Goal: Information Seeking & Learning: Find specific page/section

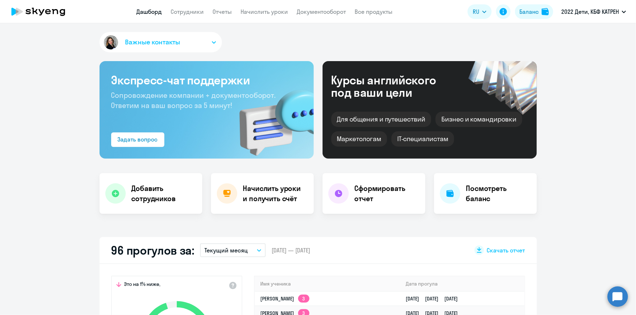
scroll to position [298, 0]
click at [617, 299] on circle at bounding box center [617, 297] width 20 height 20
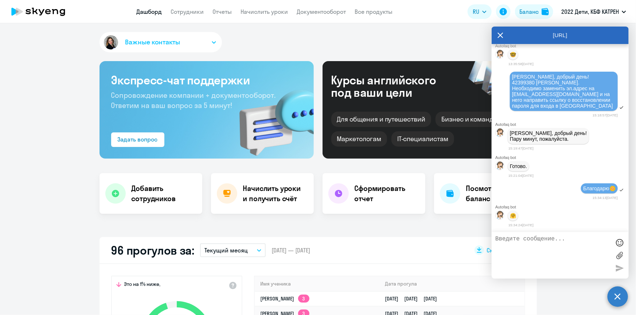
scroll to position [24726, 0]
click at [499, 36] on icon at bounding box center [500, 35] width 5 height 5
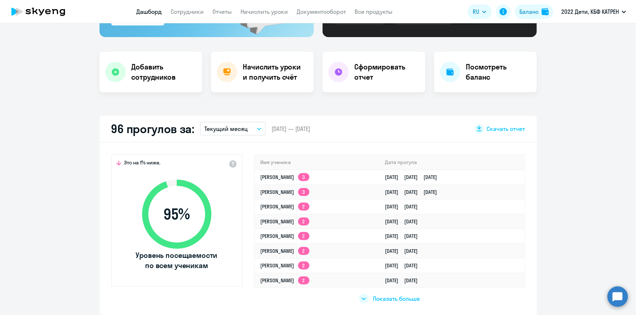
scroll to position [165, 0]
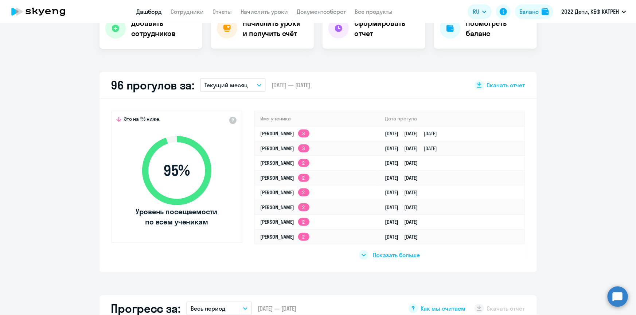
click at [385, 256] on span "Показать больше" at bounding box center [396, 255] width 47 height 8
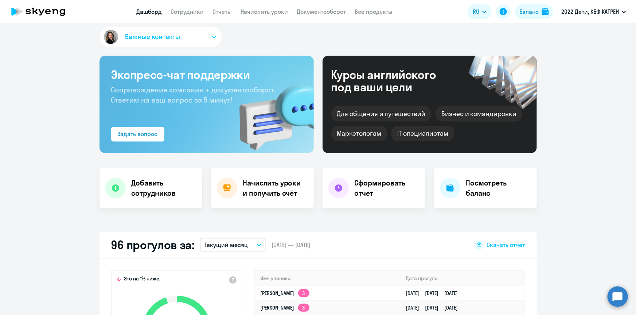
scroll to position [0, 0]
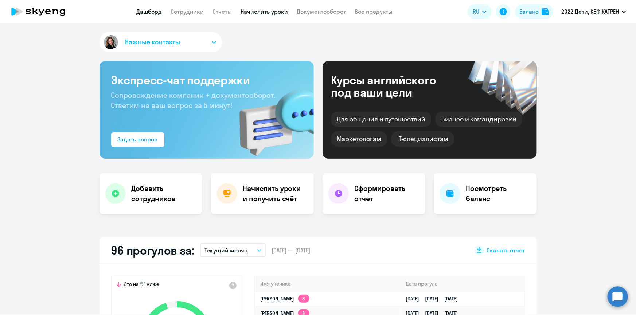
click at [259, 12] on link "Начислить уроки" at bounding box center [264, 11] width 47 height 7
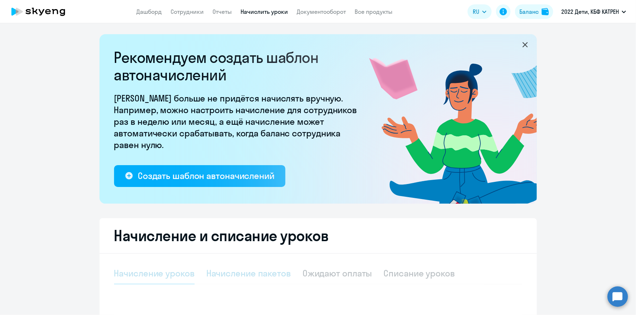
select select "10"
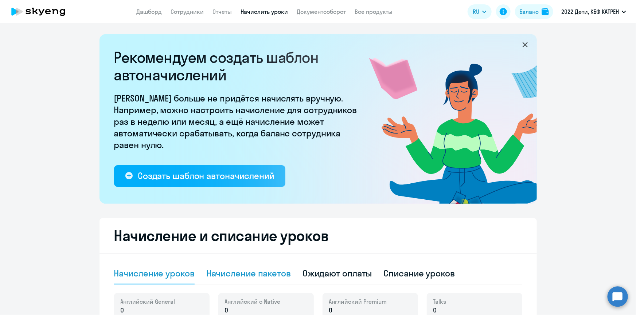
click at [252, 275] on div "Начисление пакетов" at bounding box center [248, 274] width 84 height 12
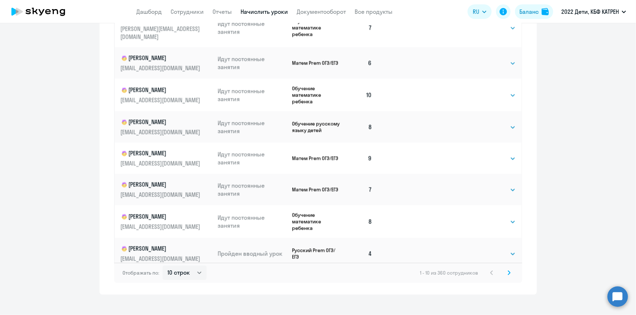
scroll to position [453, 0]
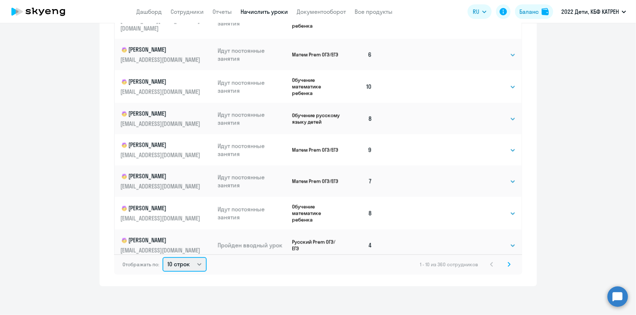
click at [196, 265] on select "10 строк 30 строк 50 строк" at bounding box center [184, 264] width 44 height 15
select select "50"
click at [162, 257] on select "10 строк 30 строк 50 строк" at bounding box center [184, 264] width 44 height 15
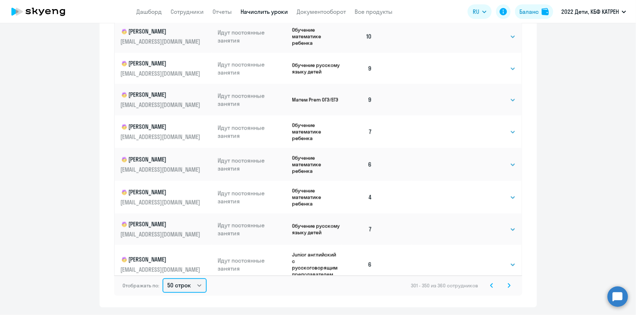
scroll to position [364, 0]
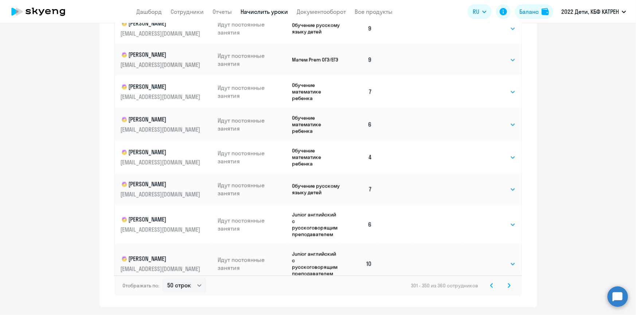
click at [490, 285] on icon at bounding box center [491, 286] width 2 height 4
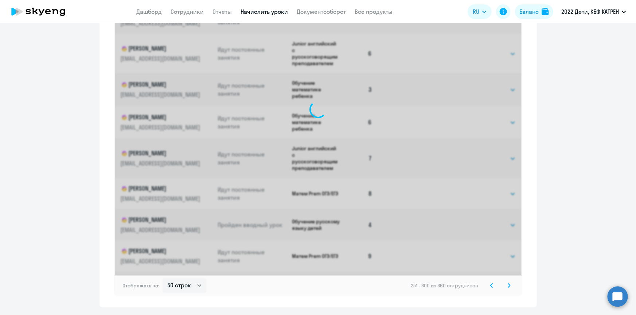
click at [490, 285] on icon at bounding box center [491, 286] width 2 height 4
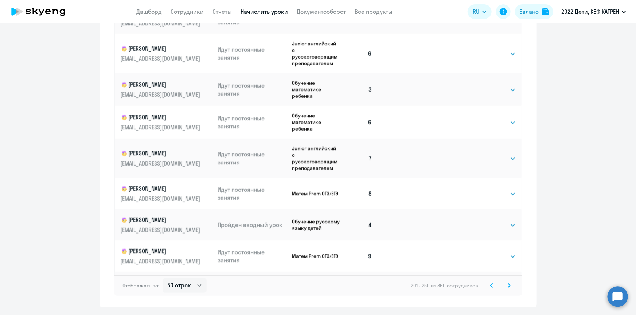
click at [490, 285] on icon at bounding box center [491, 285] width 3 height 5
click at [489, 285] on div "1 - 50 из 360 сотрудников" at bounding box center [466, 286] width 94 height 9
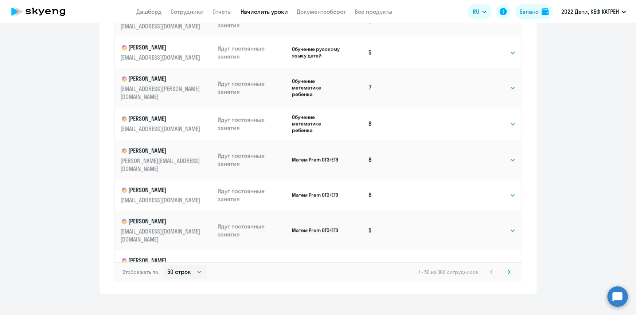
scroll to position [453, 0]
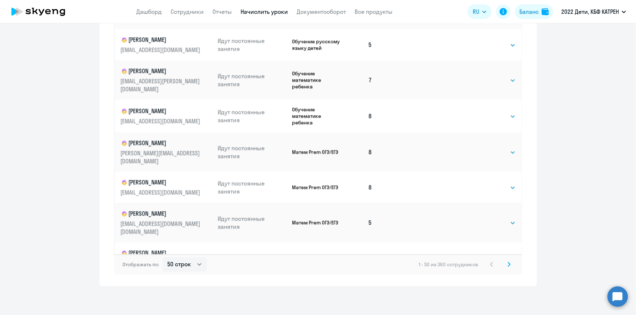
click at [507, 263] on icon at bounding box center [508, 264] width 3 height 5
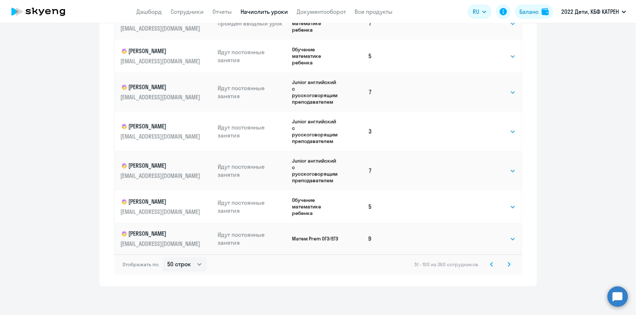
click at [507, 262] on svg-icon at bounding box center [508, 264] width 9 height 9
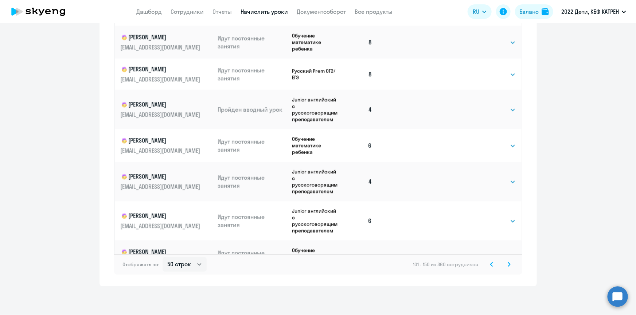
scroll to position [1362, 0]
click at [508, 262] on svg-icon at bounding box center [508, 264] width 9 height 9
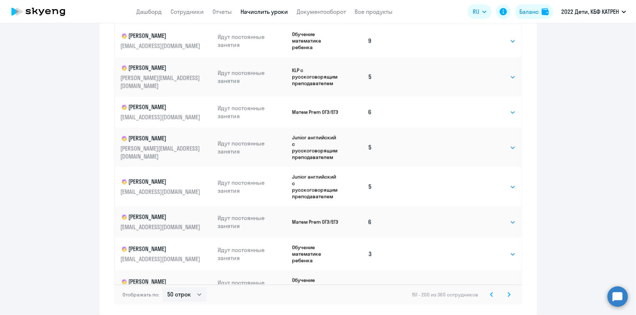
scroll to position [453, 0]
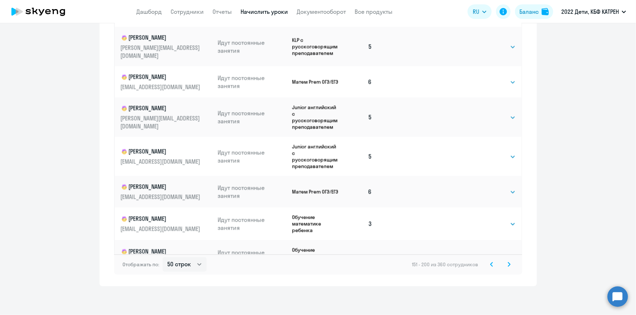
click at [509, 265] on svg-icon at bounding box center [508, 264] width 9 height 9
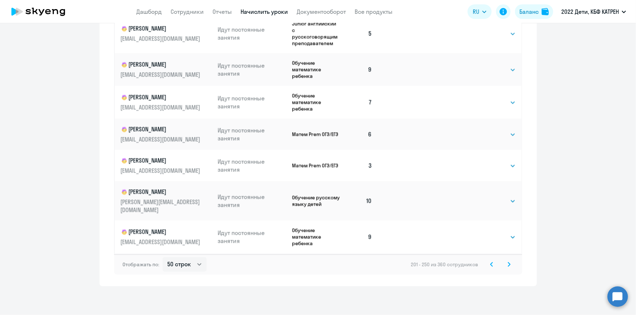
click at [507, 262] on icon at bounding box center [508, 264] width 3 height 5
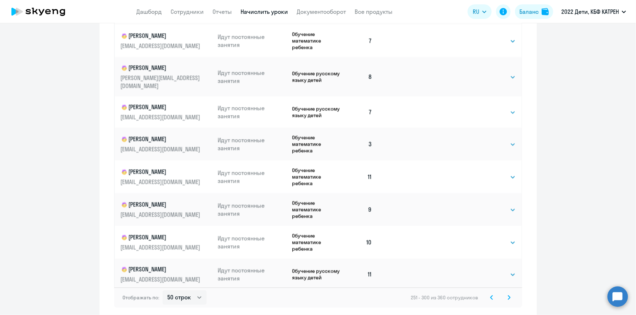
scroll to position [1395, 0]
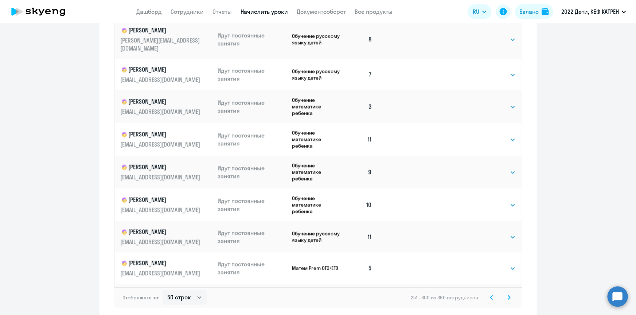
click at [504, 295] on svg-icon at bounding box center [508, 298] width 9 height 9
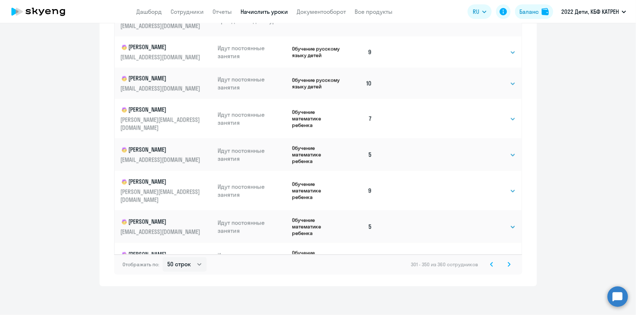
scroll to position [1378, 0]
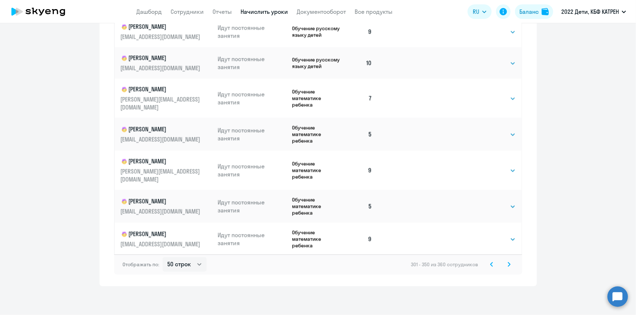
click at [504, 263] on svg-icon at bounding box center [508, 264] width 9 height 9
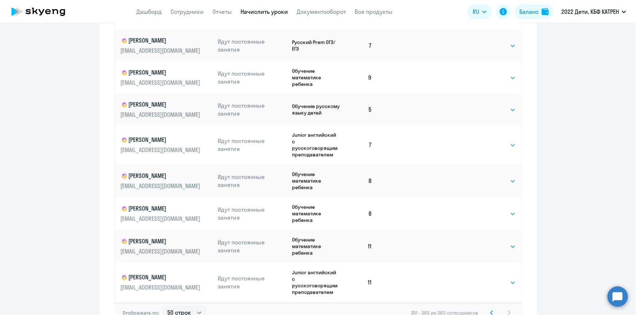
scroll to position [354, 0]
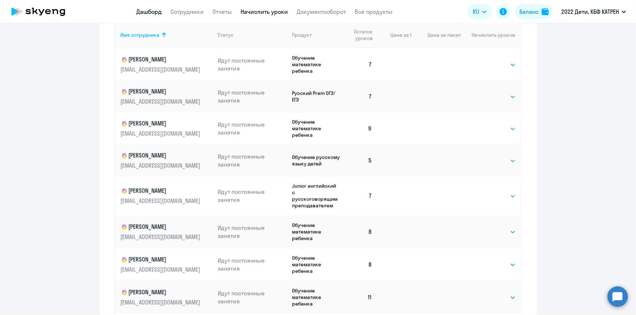
click at [144, 15] on link "Дашборд" at bounding box center [149, 11] width 25 height 7
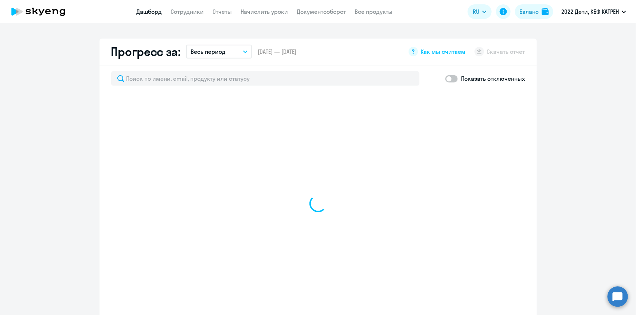
scroll to position [422, 0]
select select "30"
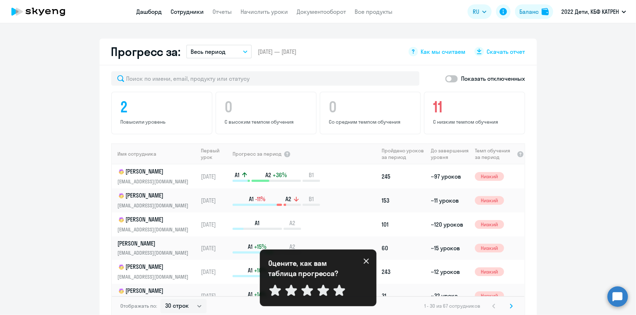
click at [178, 15] on link "Сотрудники" at bounding box center [187, 11] width 33 height 7
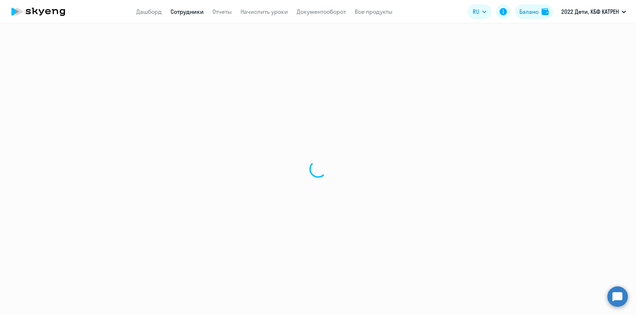
select select "30"
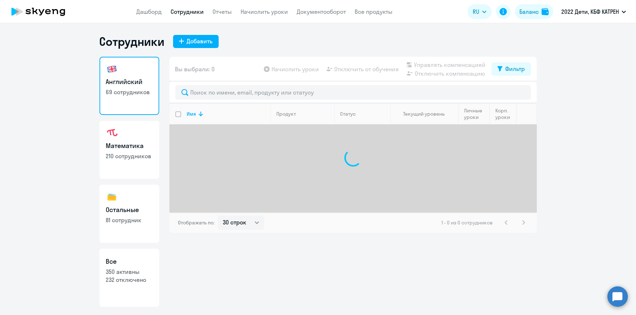
click at [132, 287] on link "Все 350 активны 232 отключено" at bounding box center [129, 278] width 60 height 58
select select "30"
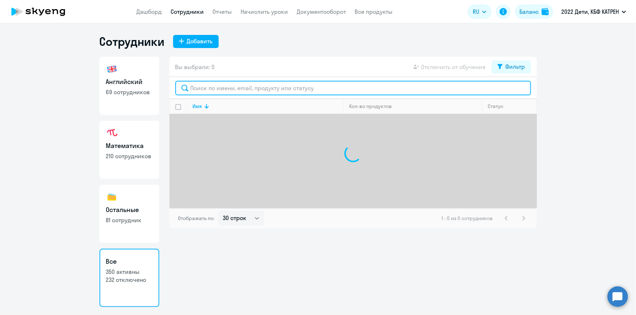
click at [223, 88] on input "text" at bounding box center [352, 88] width 355 height 15
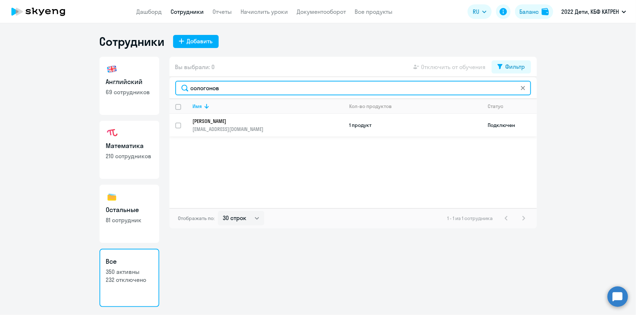
type input "сологонов"
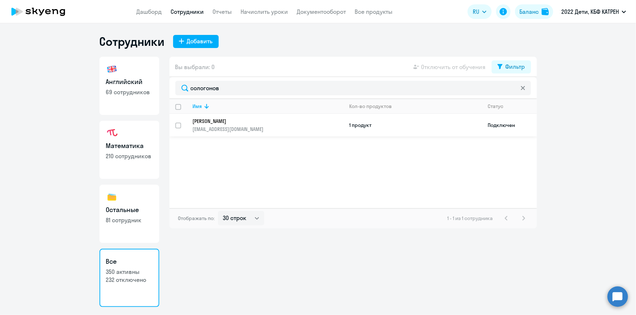
click at [231, 120] on p "[PERSON_NAME]" at bounding box center [263, 121] width 141 height 7
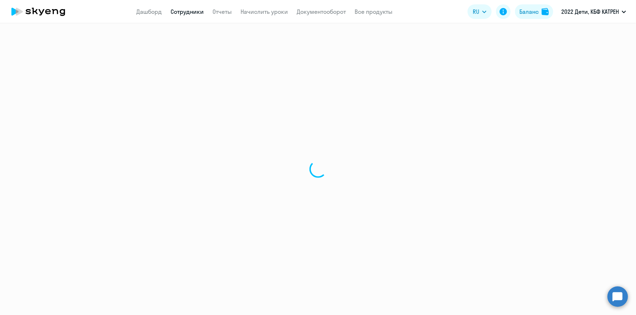
select select "english"
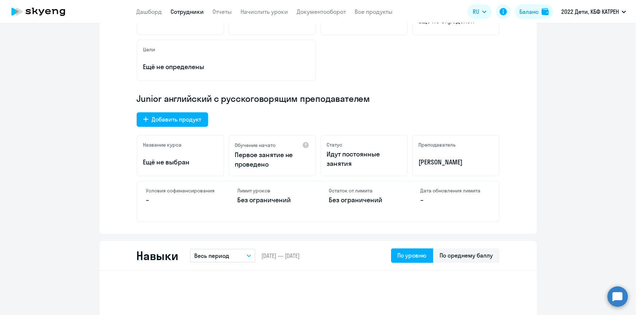
scroll to position [165, 0]
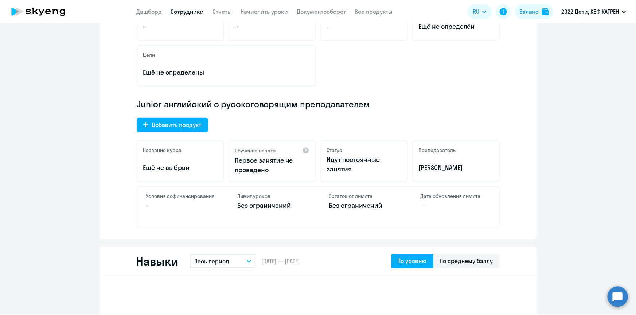
drag, startPoint x: 476, startPoint y: 169, endPoint x: 415, endPoint y: 169, distance: 60.8
click at [415, 169] on div "Преподаватель [PERSON_NAME]" at bounding box center [455, 162] width 87 height 42
copy p "[PERSON_NAME]"
click at [186, 11] on link "Сотрудники" at bounding box center [187, 11] width 33 height 7
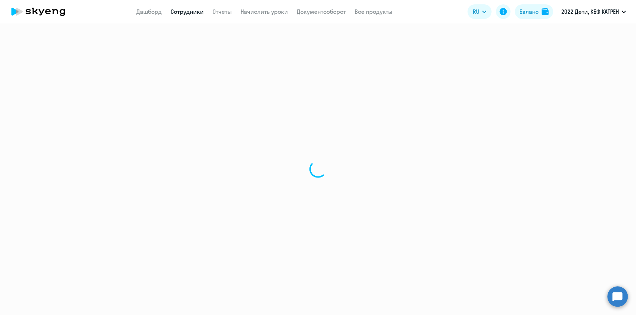
select select "30"
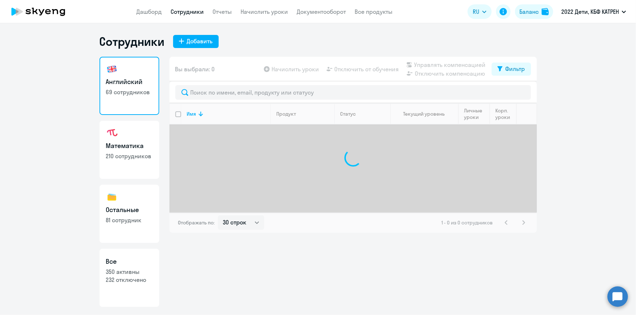
click at [134, 279] on p "232 отключено" at bounding box center [129, 280] width 47 height 8
select select "30"
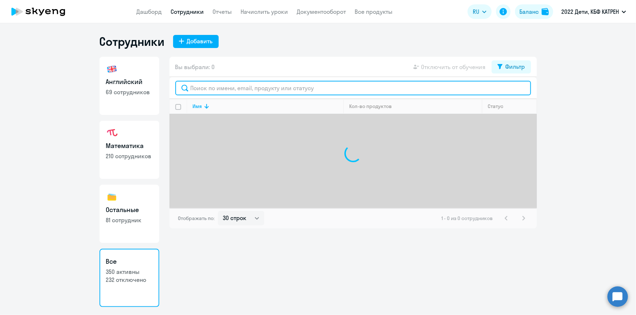
click at [226, 91] on input "text" at bounding box center [352, 88] width 355 height 15
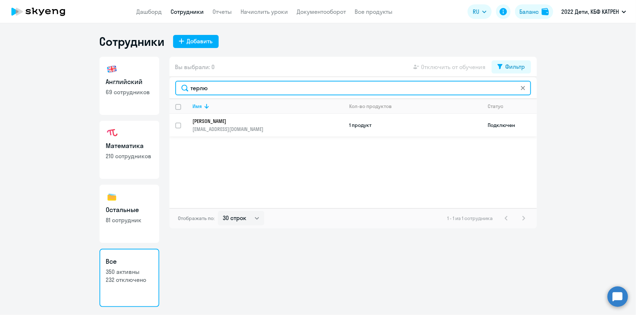
type input "терлю"
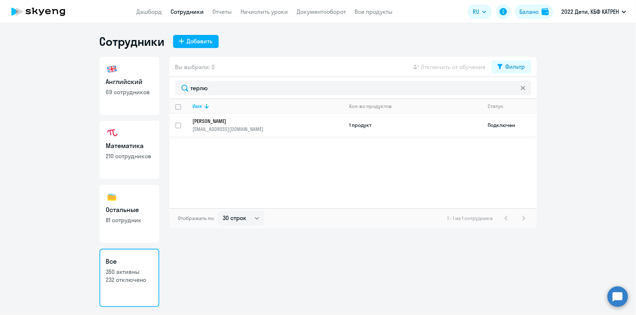
click at [236, 122] on p "[PERSON_NAME]" at bounding box center [263, 121] width 141 height 7
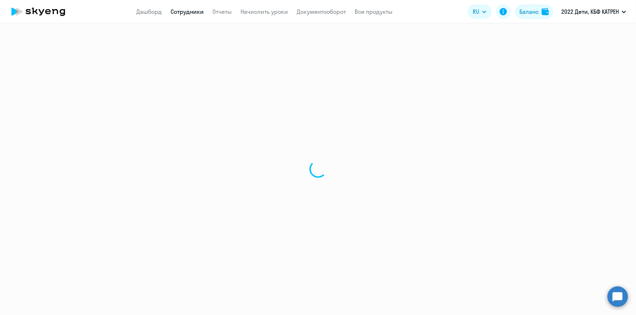
select select "others"
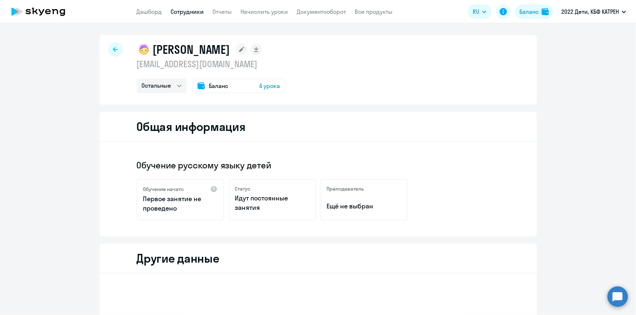
click at [183, 13] on link "Сотрудники" at bounding box center [187, 11] width 33 height 7
select select "30"
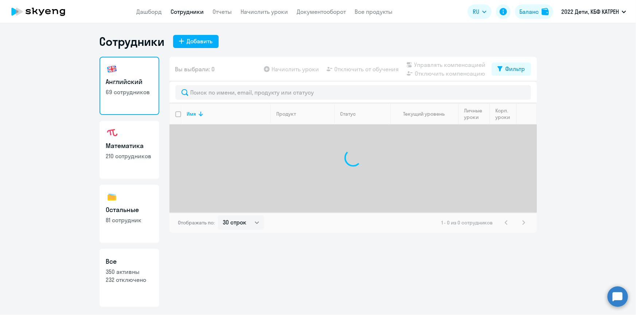
drag, startPoint x: 139, startPoint y: 276, endPoint x: 162, endPoint y: 239, distance: 44.3
click at [139, 276] on p "232 отключено" at bounding box center [129, 280] width 47 height 8
select select "30"
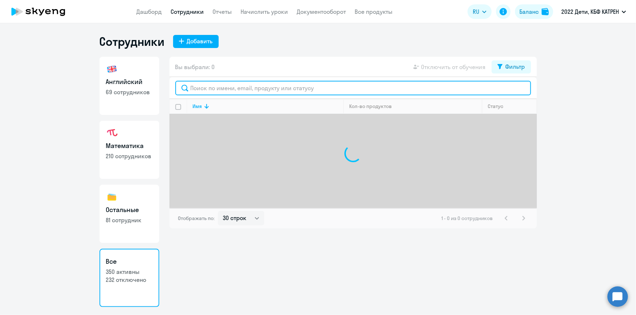
click at [217, 91] on input "text" at bounding box center [352, 88] width 355 height 15
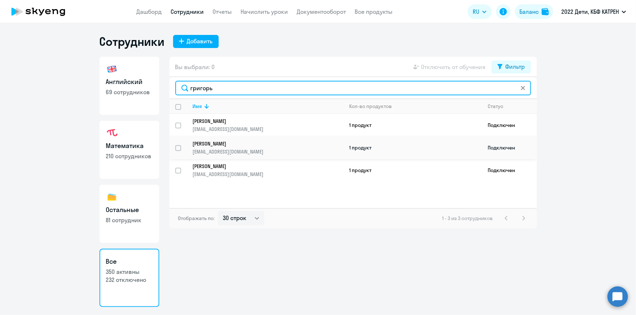
type input "григорь"
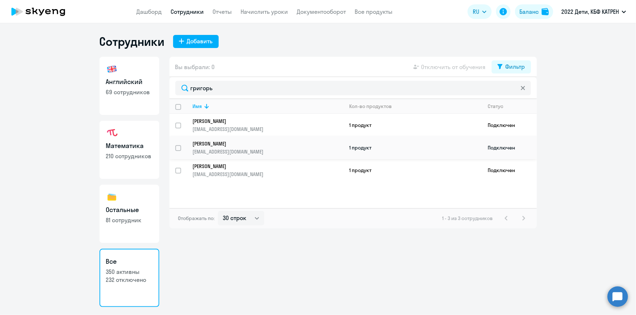
click at [227, 146] on link "[PERSON_NAME] [EMAIL_ADDRESS][DOMAIN_NAME]" at bounding box center [268, 148] width 150 height 15
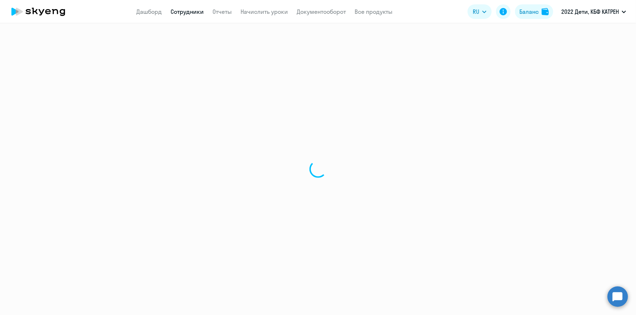
select select "english"
select select "30"
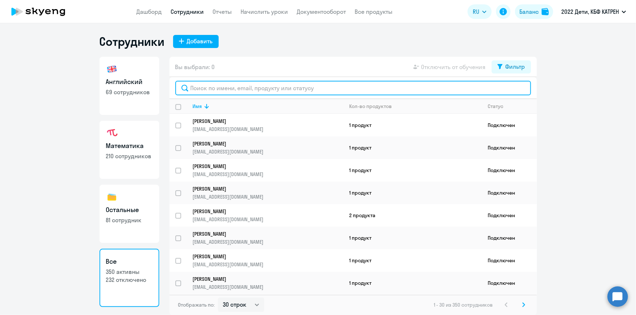
click at [245, 87] on input "text" at bounding box center [352, 88] width 355 height 15
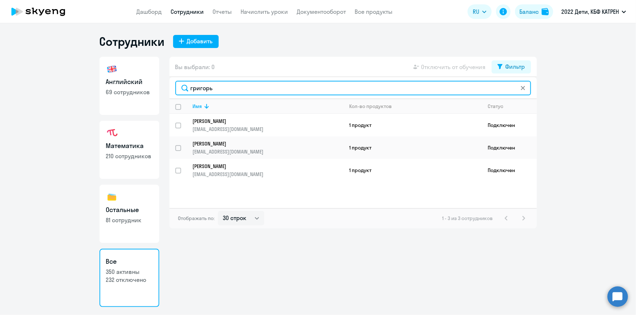
type input "григорь"
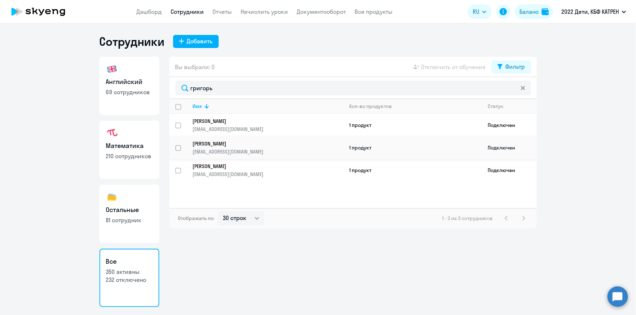
click at [263, 145] on p "[PERSON_NAME]" at bounding box center [263, 144] width 141 height 7
select select "english"
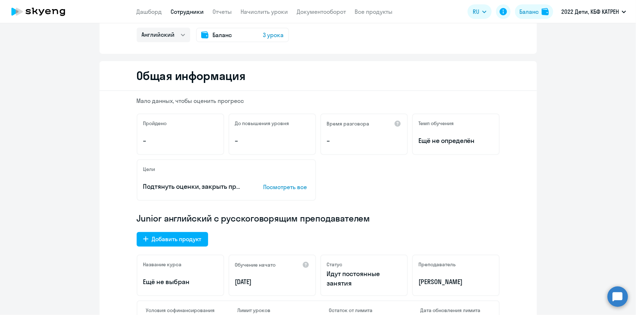
scroll to position [132, 0]
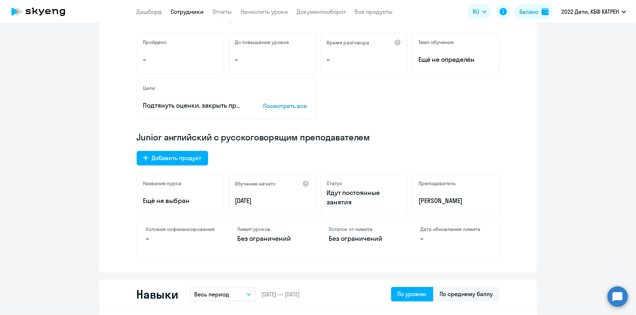
click at [190, 7] on app-menu-item-link "Сотрудники" at bounding box center [187, 11] width 33 height 9
click at [192, 11] on link "Сотрудники" at bounding box center [187, 11] width 33 height 7
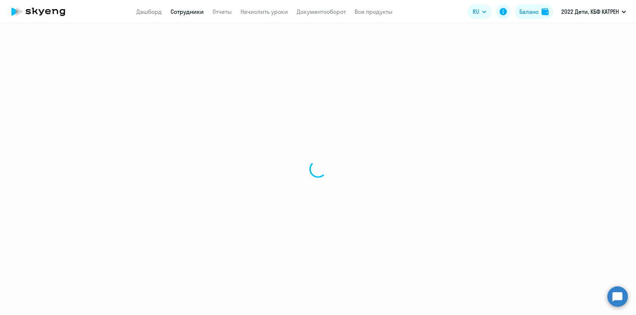
select select "30"
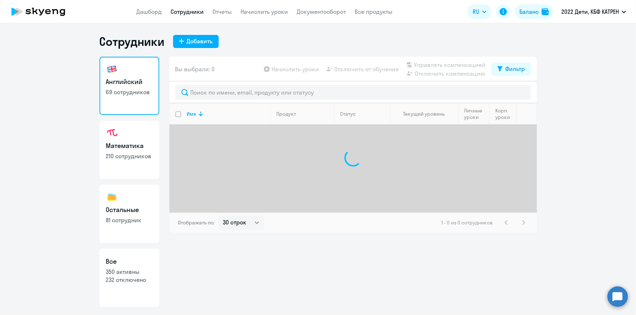
click at [141, 271] on p "350 активны" at bounding box center [129, 272] width 47 height 8
select select "30"
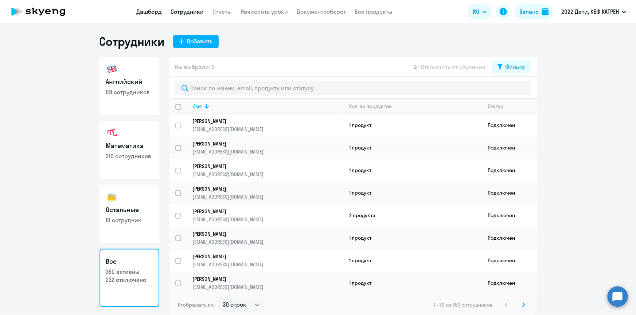
click at [143, 13] on link "Дашборд" at bounding box center [149, 11] width 25 height 7
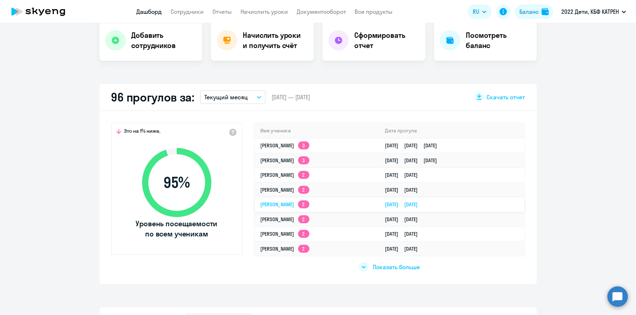
scroll to position [165, 0]
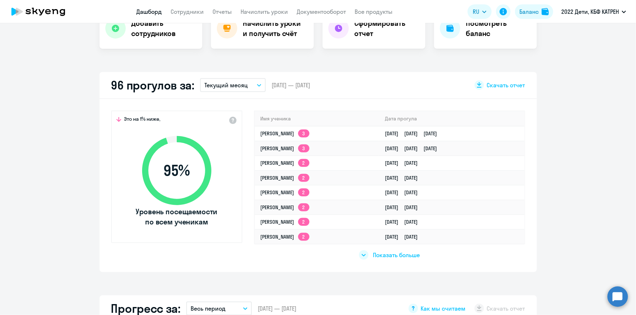
click at [399, 255] on span "Показать больше" at bounding box center [396, 255] width 47 height 8
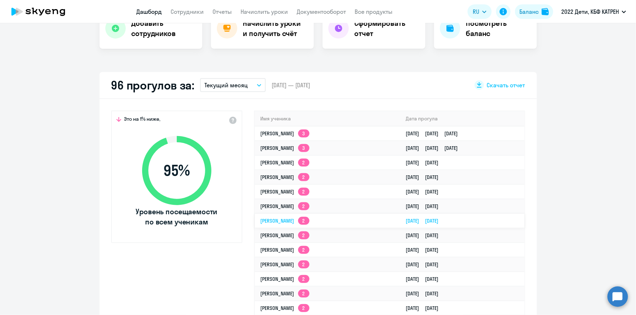
select select "30"
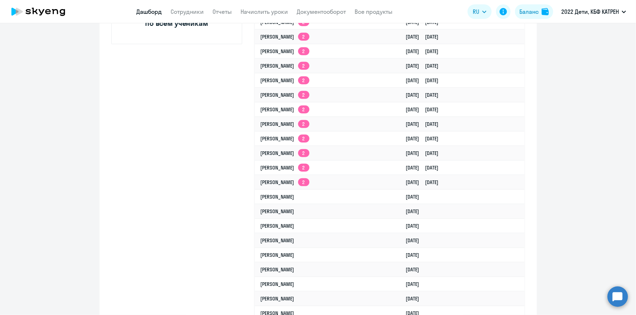
scroll to position [397, 0]
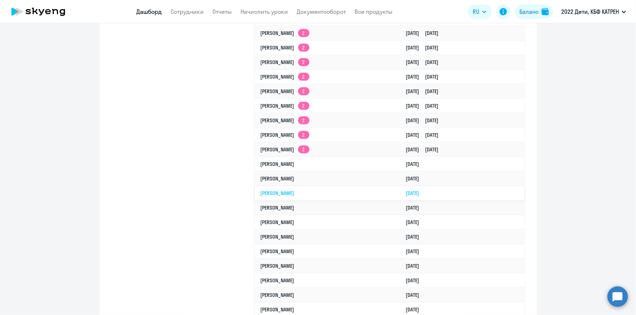
drag, startPoint x: 252, startPoint y: 176, endPoint x: 437, endPoint y: 196, distance: 185.7
copy tbody "[PERSON_NAME] [DATE] [PERSON_NAME] [DATE]"
click at [454, 199] on td "[DATE]" at bounding box center [462, 193] width 124 height 15
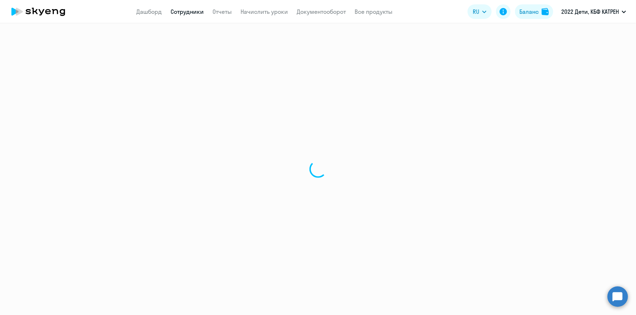
select select "others"
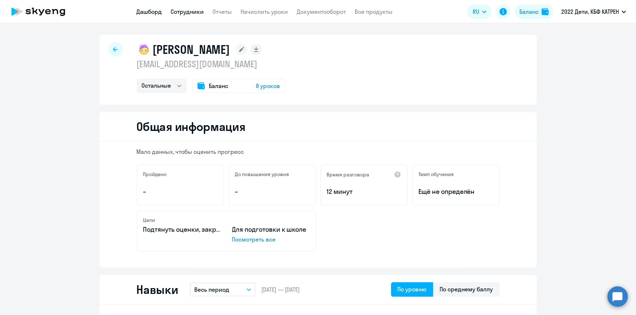
click at [154, 14] on link "Дашборд" at bounding box center [149, 11] width 25 height 7
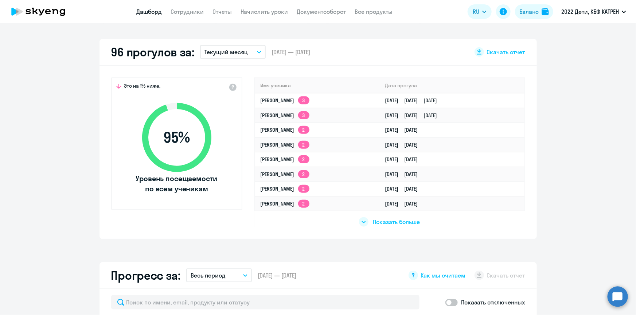
scroll to position [331, 0]
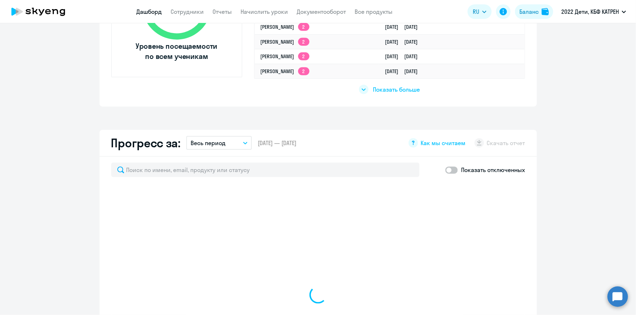
click at [376, 87] on span "Показать больше" at bounding box center [396, 90] width 47 height 8
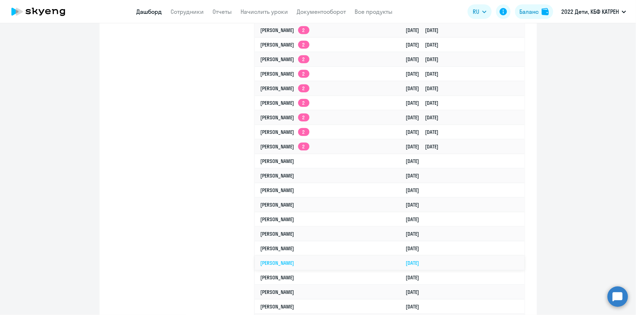
scroll to position [463, 0]
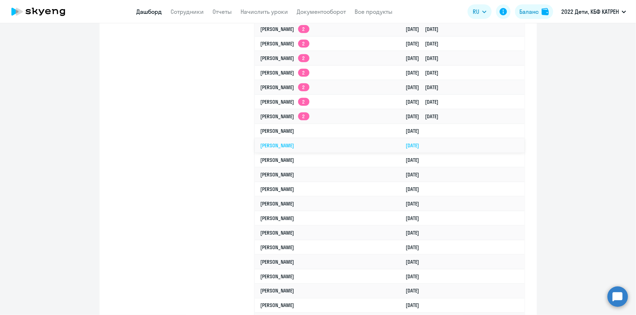
select select "30"
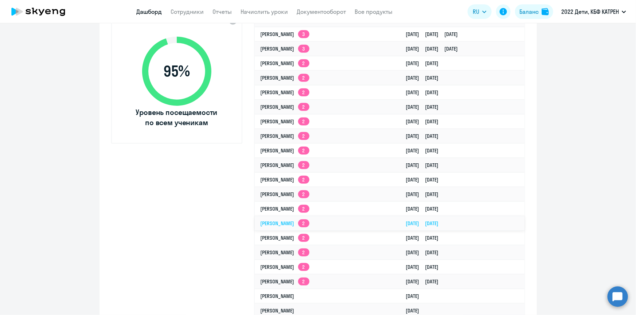
scroll to position [232, 0]
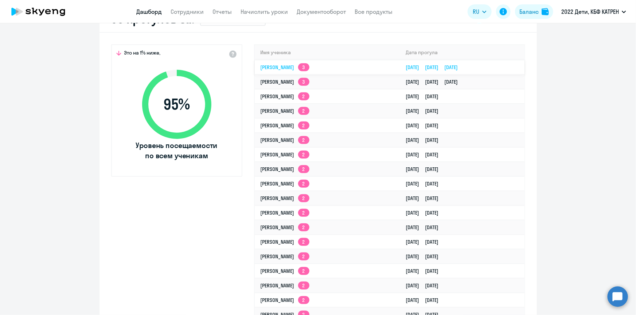
drag, startPoint x: 491, startPoint y: 64, endPoint x: 394, endPoint y: 66, distance: 96.5
click at [400, 66] on td "[DATE] [DATE] [DATE]" at bounding box center [462, 67] width 124 height 15
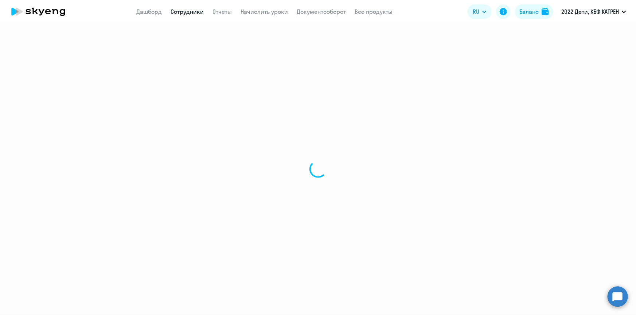
select select "english"
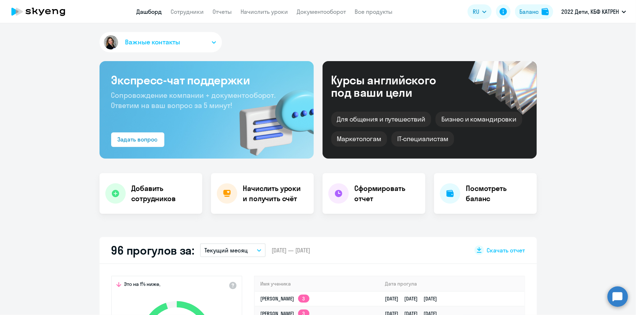
click at [145, 6] on app-header "Дашборд Сотрудники Отчеты Начислить уроки Документооборот Все продукты Дашборд …" at bounding box center [318, 11] width 636 height 23
click at [147, 9] on link "Дашборд" at bounding box center [149, 11] width 25 height 7
select select "30"
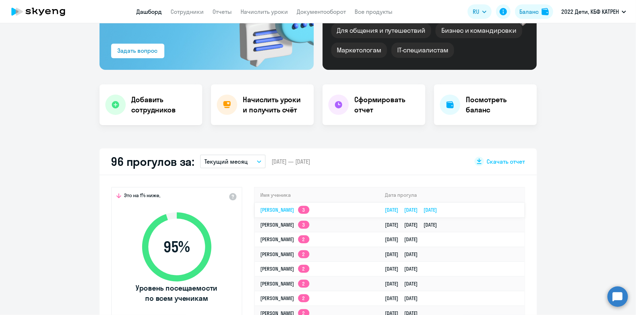
scroll to position [99, 0]
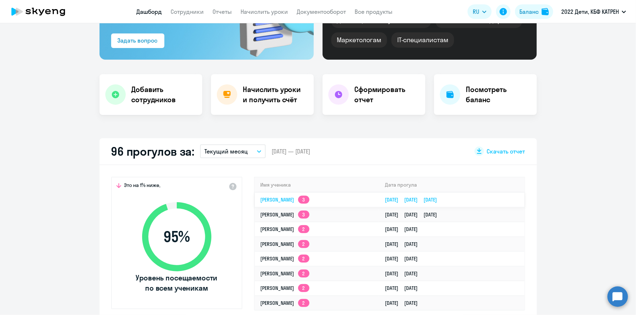
drag, startPoint x: 251, startPoint y: 196, endPoint x: 507, endPoint y: 206, distance: 256.6
click at [507, 206] on div "Имя ученика Дата прогула [PERSON_NAME] 3 [DATE] [DATE] [DATE] [PERSON_NAME] 3 […" at bounding box center [389, 252] width 271 height 150
copy table "Имя ученика [PERSON_NAME] 3 [DATE] [DATE] [DATE]"
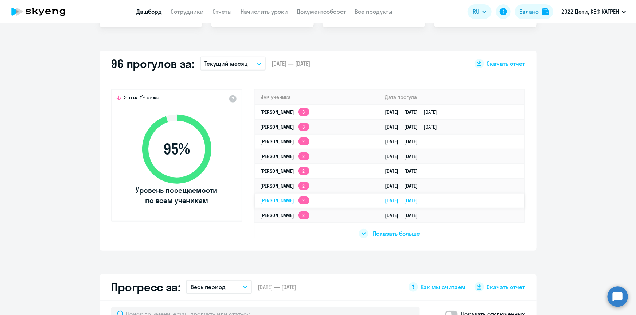
scroll to position [198, 0]
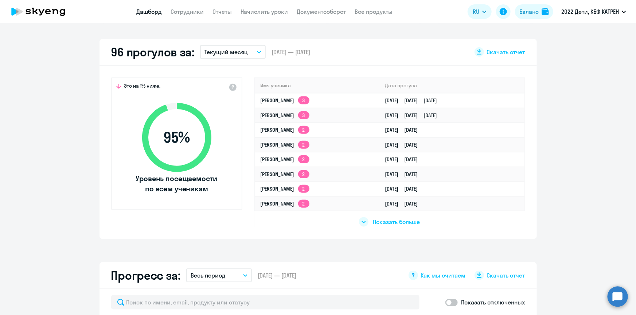
click at [562, 137] on app-truancy-attendance-dashboard "96 прогулов за: Текущий месяц – [DATE] — [DATE] Скачать отчет Это на 1% ниже, 9…" at bounding box center [318, 139] width 636 height 200
click at [378, 222] on span "Показать больше" at bounding box center [396, 222] width 47 height 8
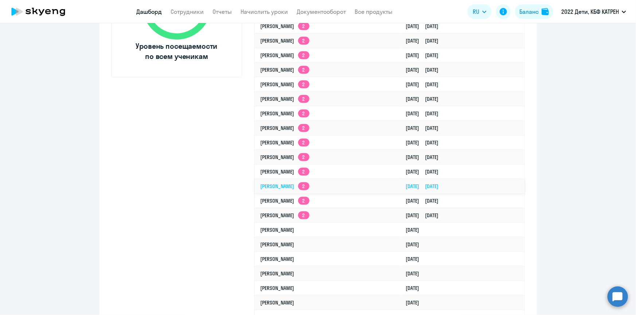
scroll to position [364, 0]
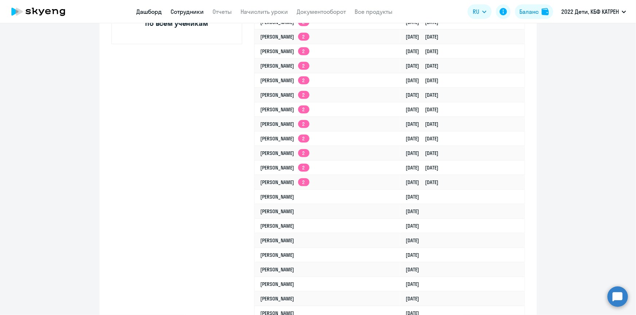
click at [178, 13] on link "Сотрудники" at bounding box center [187, 11] width 33 height 7
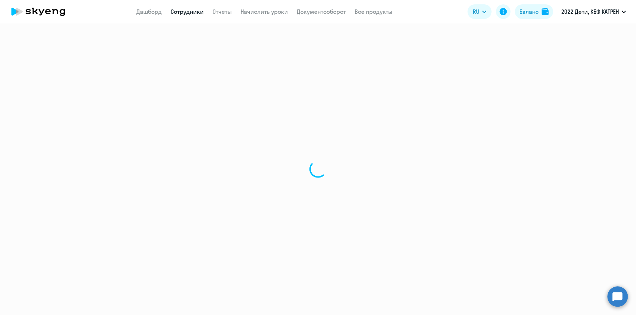
select select "30"
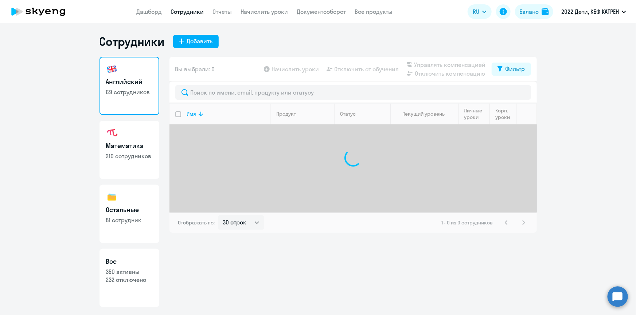
click at [140, 279] on p "232 отключено" at bounding box center [129, 280] width 47 height 8
select select "30"
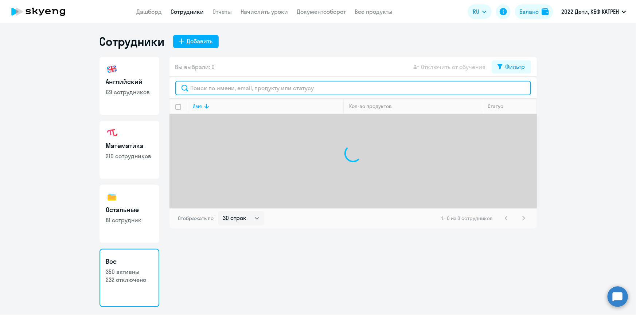
click at [208, 85] on input "text" at bounding box center [352, 88] width 355 height 15
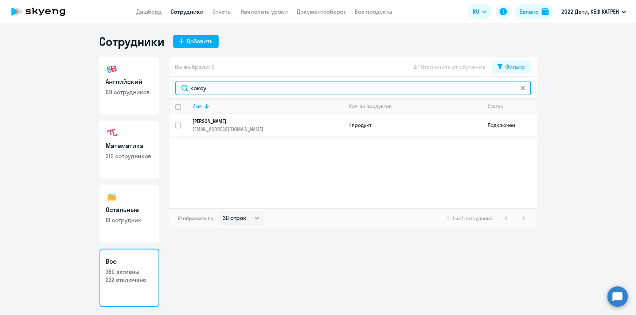
type input "кокоу"
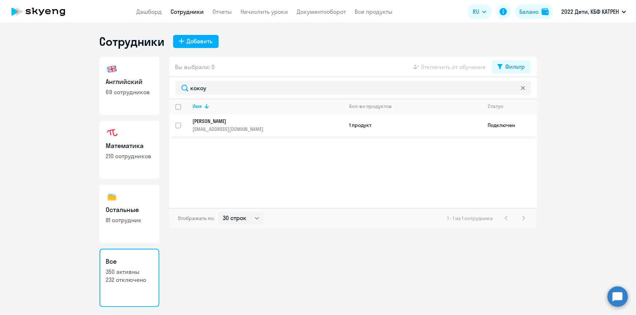
click at [237, 126] on p "[EMAIL_ADDRESS][DOMAIN_NAME]" at bounding box center [268, 129] width 150 height 7
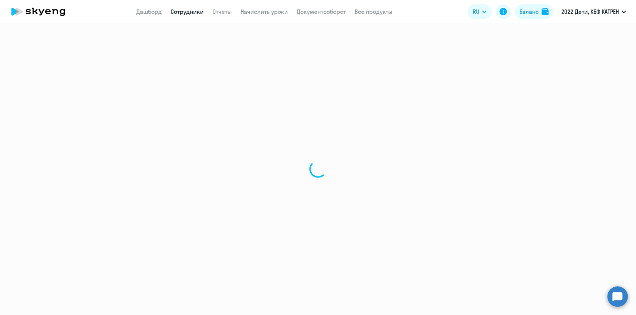
select select "math"
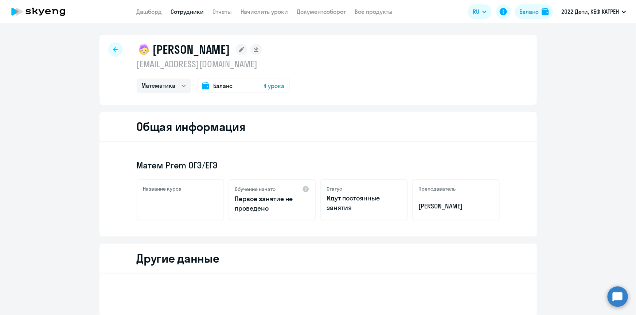
click at [185, 11] on link "Сотрудники" at bounding box center [187, 11] width 33 height 7
select select "30"
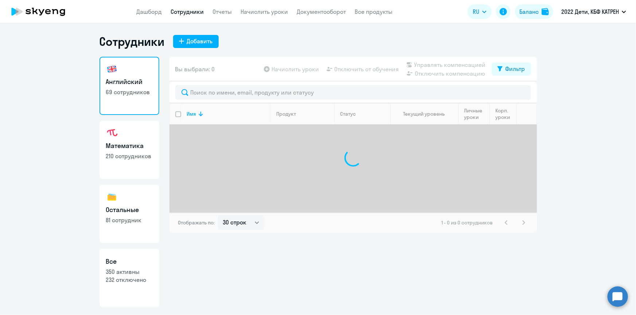
click at [140, 285] on link "Все 350 активны 232 отключено" at bounding box center [129, 278] width 60 height 58
select select "30"
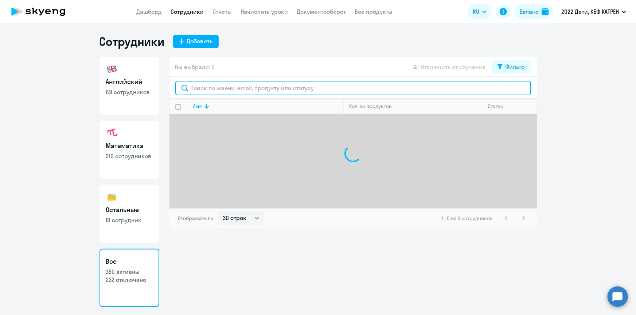
click at [201, 93] on input "text" at bounding box center [352, 88] width 355 height 15
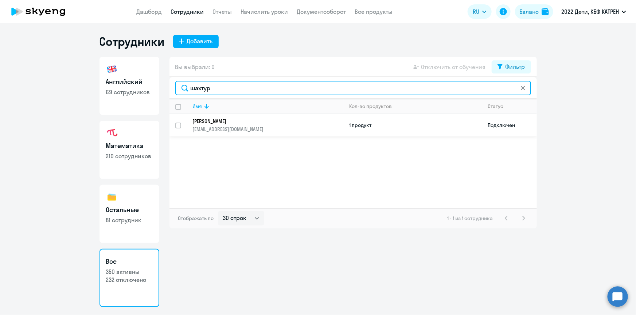
type input "шахтур"
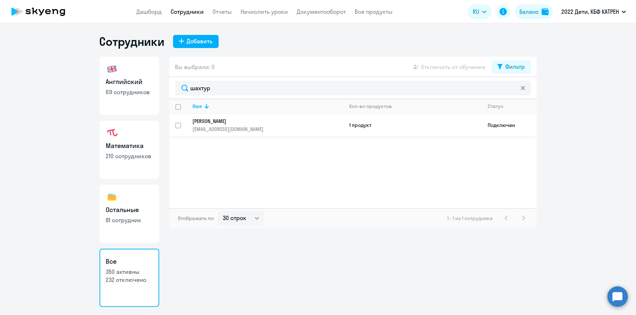
click at [213, 126] on p "[EMAIL_ADDRESS][DOMAIN_NAME]" at bounding box center [268, 129] width 150 height 7
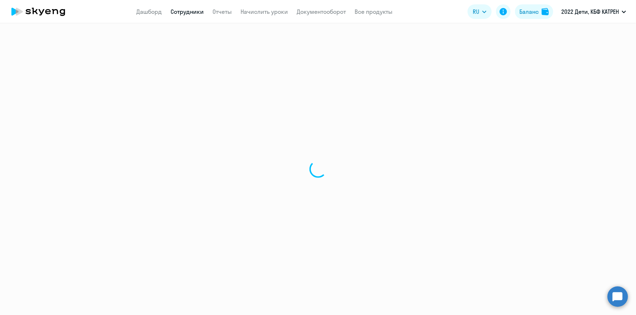
select select "math"
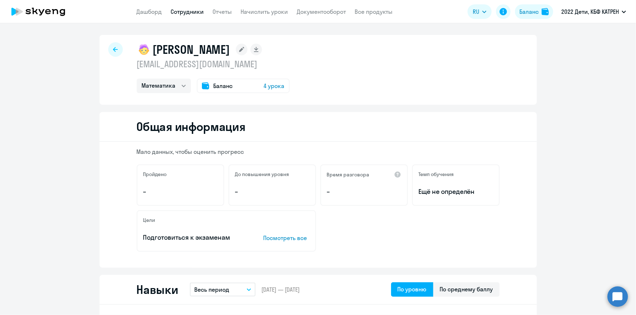
click at [187, 10] on link "Сотрудники" at bounding box center [187, 11] width 33 height 7
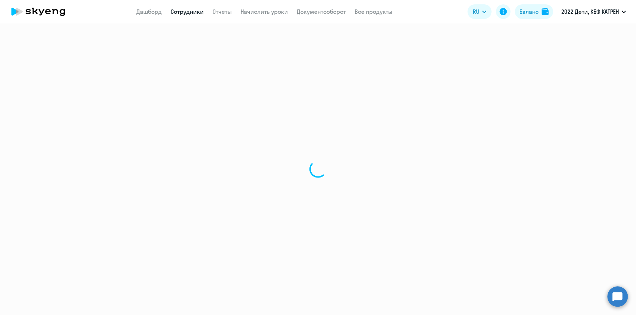
select select "30"
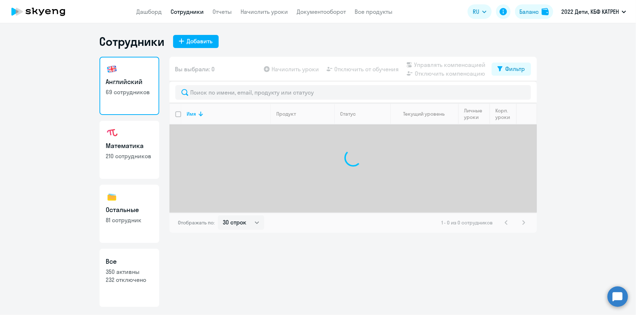
click at [138, 266] on h3 "Все" at bounding box center [129, 261] width 47 height 9
select select "30"
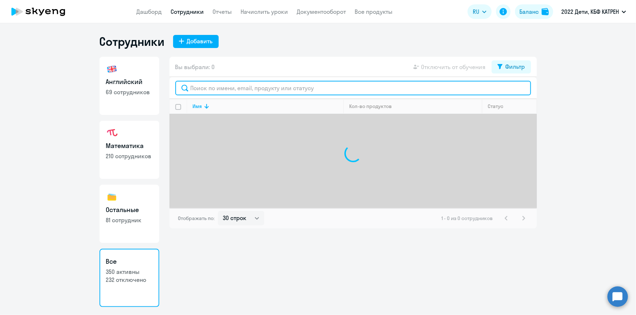
click at [233, 90] on input "text" at bounding box center [352, 88] width 355 height 15
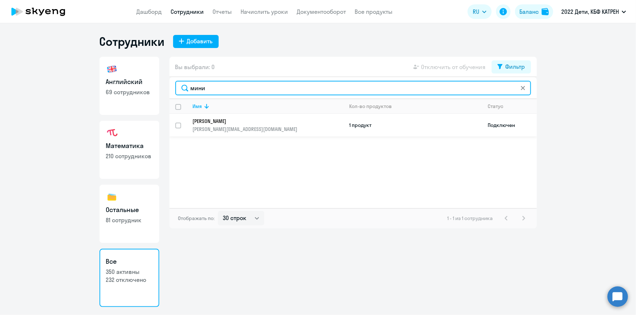
type input "мини"
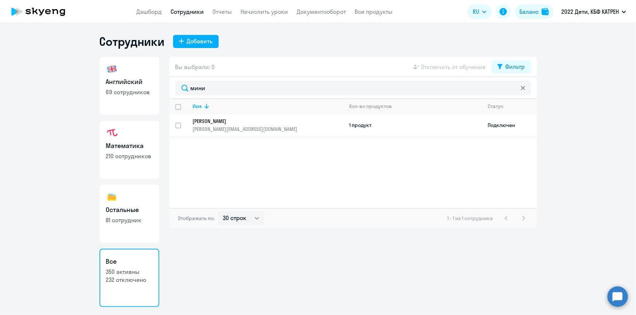
click at [257, 120] on p "[PERSON_NAME]" at bounding box center [263, 121] width 141 height 7
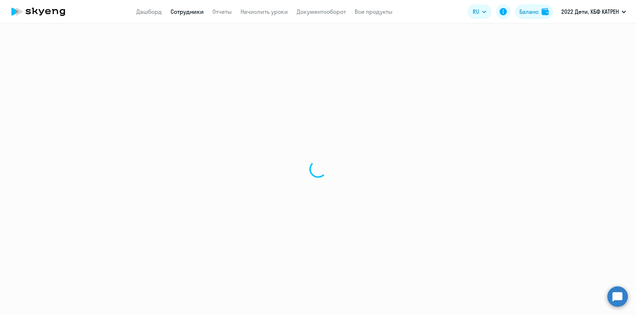
select select "others"
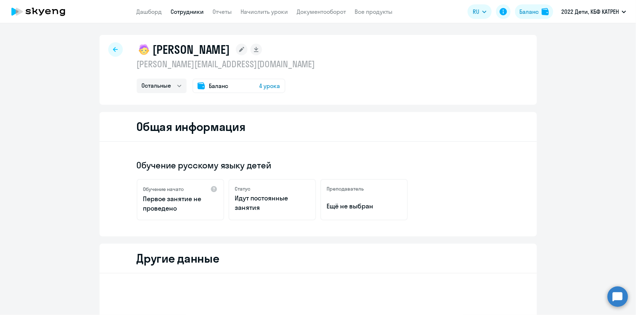
click at [176, 12] on link "Сотрудники" at bounding box center [187, 11] width 33 height 7
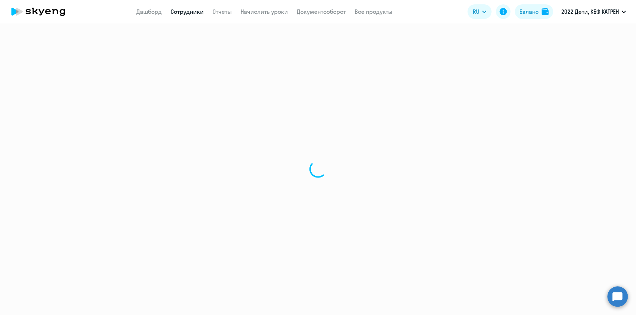
select select "30"
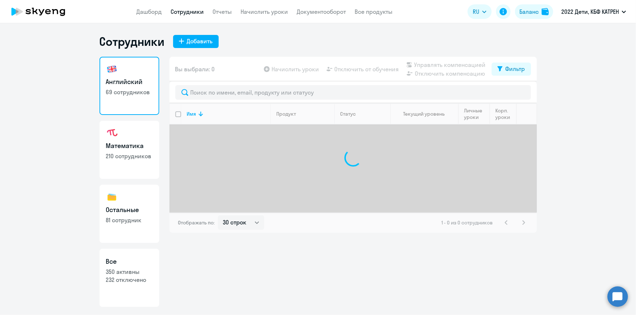
click at [134, 284] on link "Все 350 активны 232 отключено" at bounding box center [129, 278] width 60 height 58
select select "30"
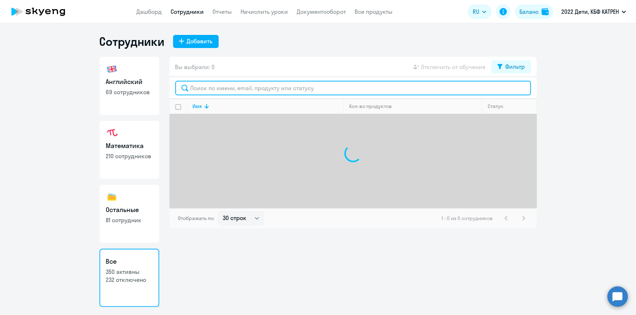
click at [235, 83] on input "text" at bounding box center [352, 88] width 355 height 15
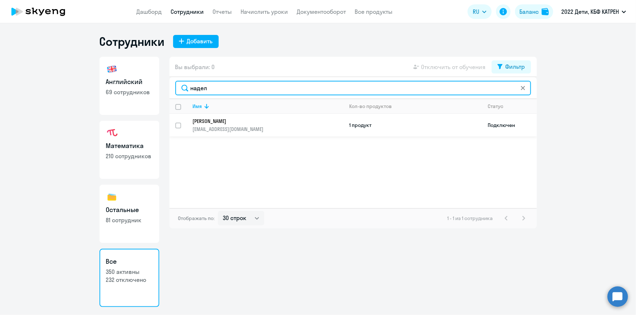
type input "надел"
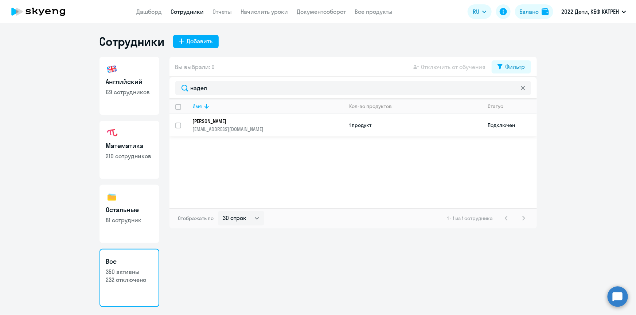
click at [244, 123] on p "[PERSON_NAME]" at bounding box center [263, 121] width 141 height 7
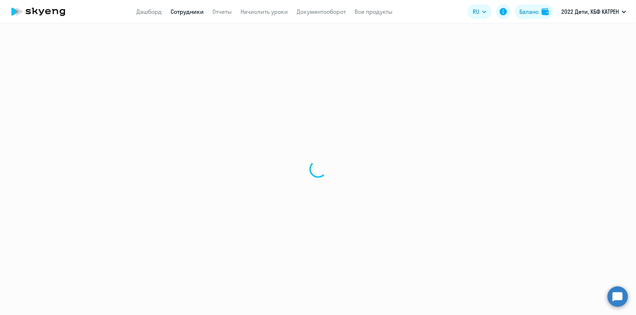
select select "math"
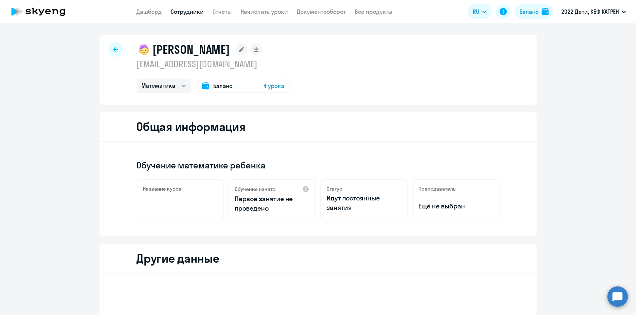
click at [185, 7] on app-menu-item-link "Сотрудники" at bounding box center [187, 11] width 33 height 9
click at [186, 11] on link "Сотрудники" at bounding box center [187, 11] width 33 height 7
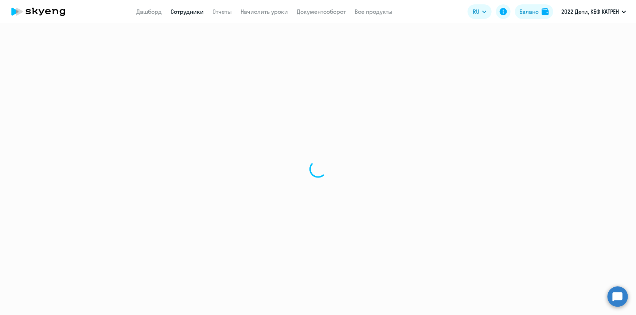
select select "30"
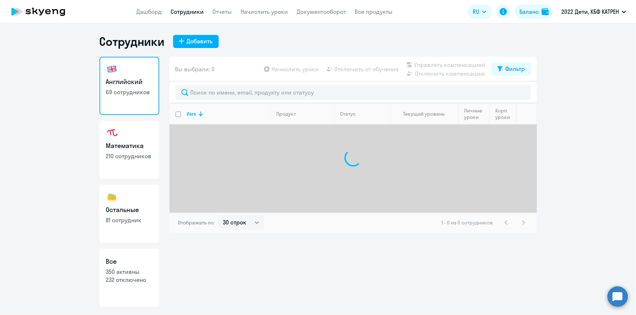
click at [150, 271] on p "350 активны" at bounding box center [129, 272] width 47 height 8
select select "30"
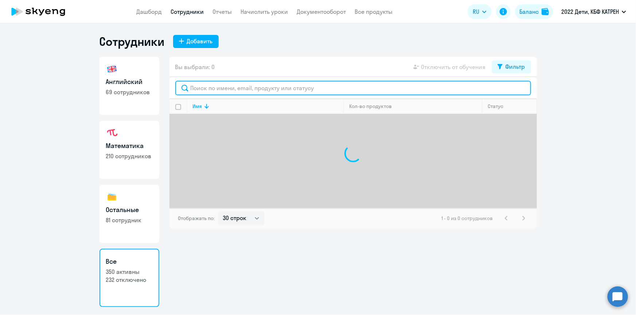
click at [219, 86] on input "text" at bounding box center [352, 88] width 355 height 15
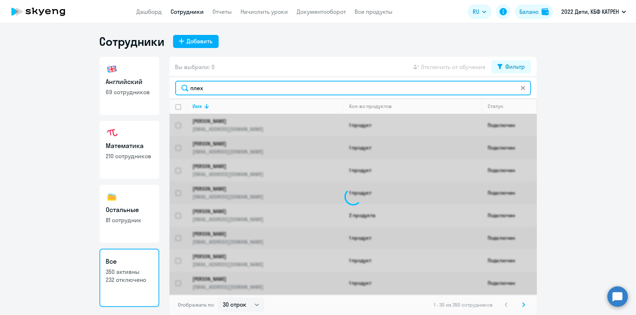
type input "плех"
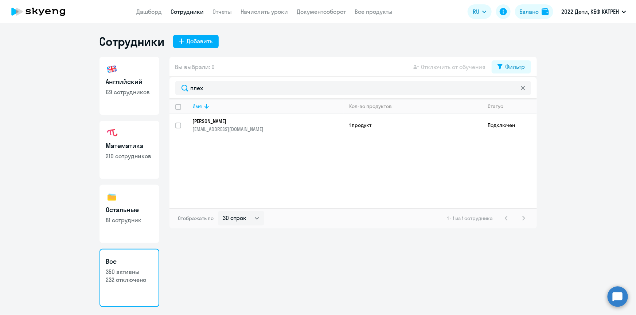
click at [228, 124] on p "[PERSON_NAME]" at bounding box center [263, 121] width 141 height 7
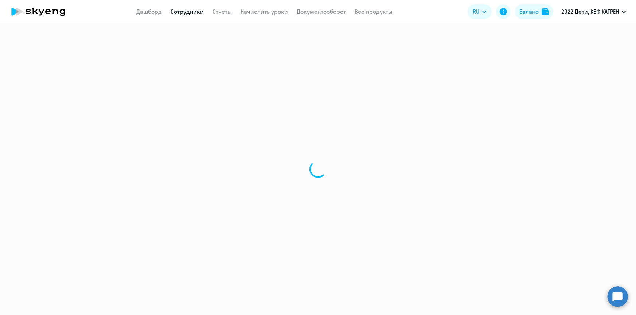
select select "english"
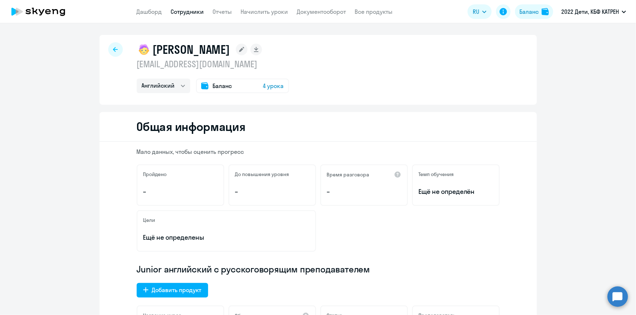
click at [177, 15] on link "Сотрудники" at bounding box center [187, 11] width 33 height 7
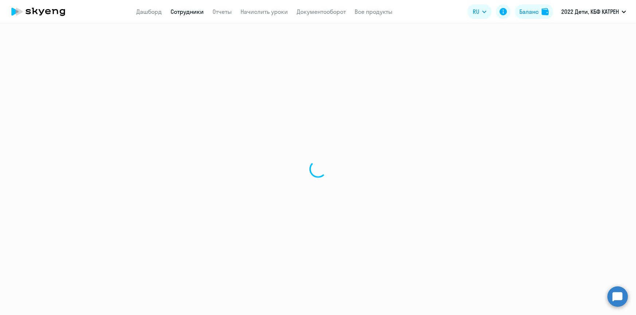
select select "30"
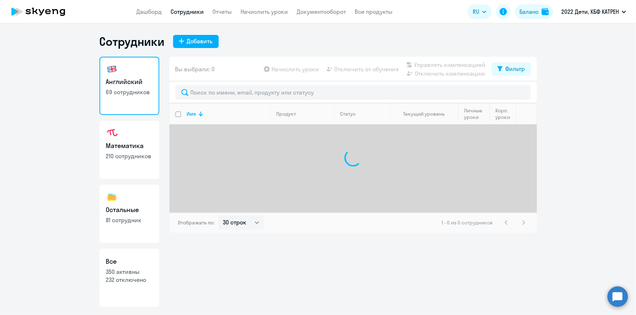
click at [139, 305] on link "Все 350 активны 232 отключено" at bounding box center [129, 278] width 60 height 58
select select "30"
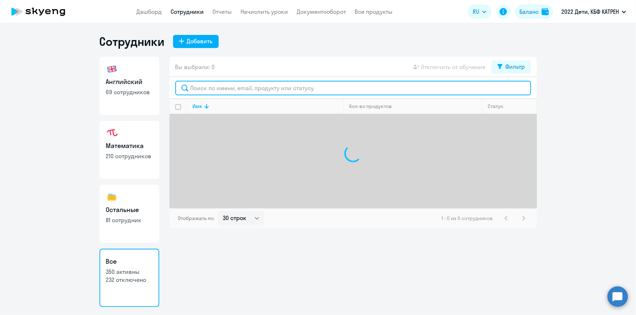
click at [208, 90] on input "text" at bounding box center [352, 88] width 355 height 15
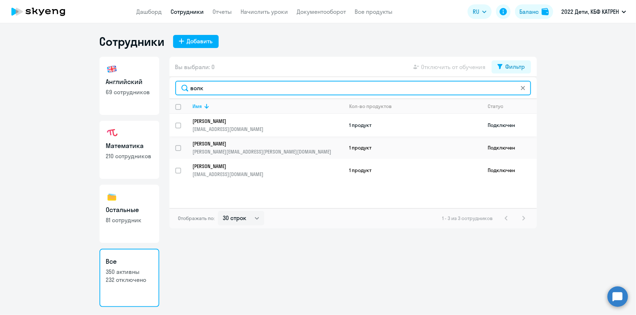
type input "волк"
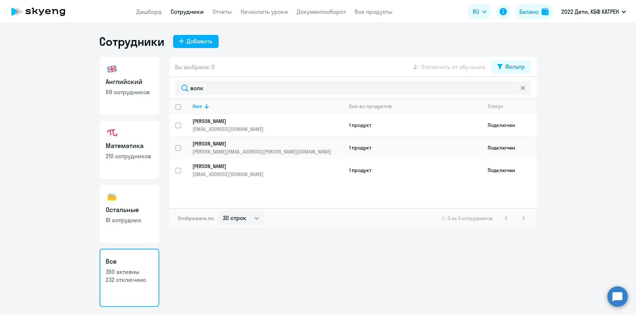
click at [216, 124] on link "[PERSON_NAME] [EMAIL_ADDRESS][DOMAIN_NAME]" at bounding box center [268, 125] width 150 height 15
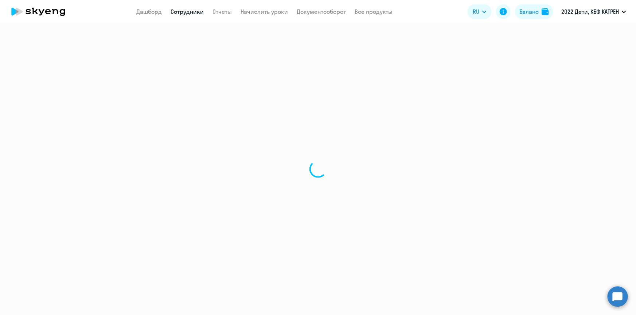
select select "math"
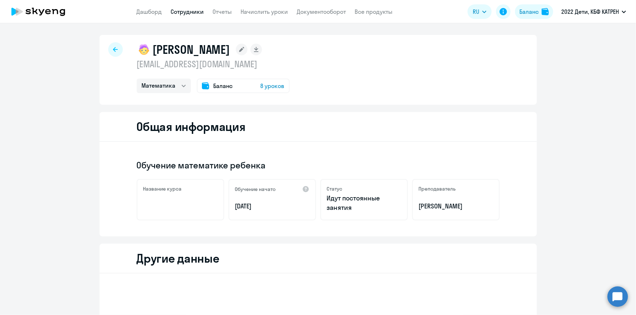
click at [182, 8] on link "Сотрудники" at bounding box center [187, 11] width 33 height 7
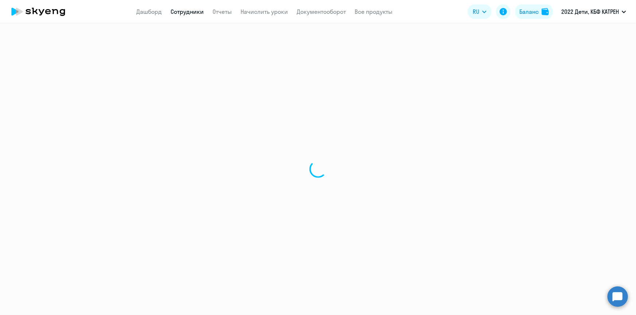
select select "30"
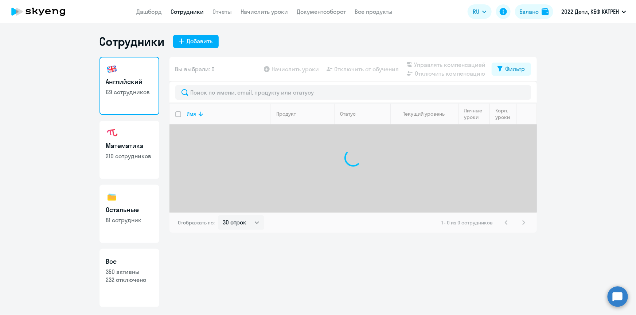
click at [138, 269] on p "350 активны" at bounding box center [129, 272] width 47 height 8
select select "30"
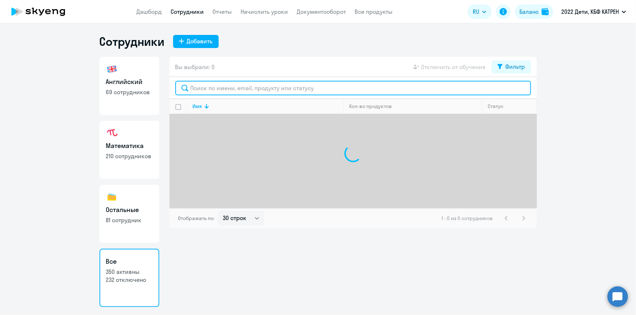
click at [219, 89] on input "text" at bounding box center [352, 88] width 355 height 15
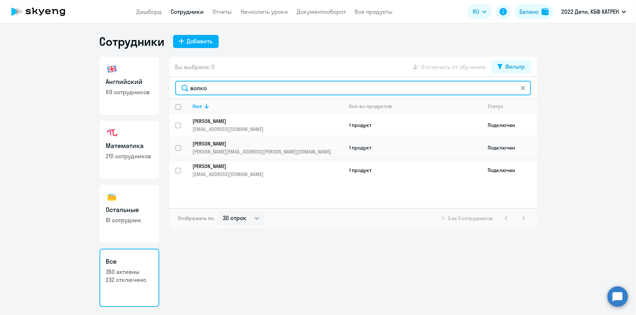
type input "волко"
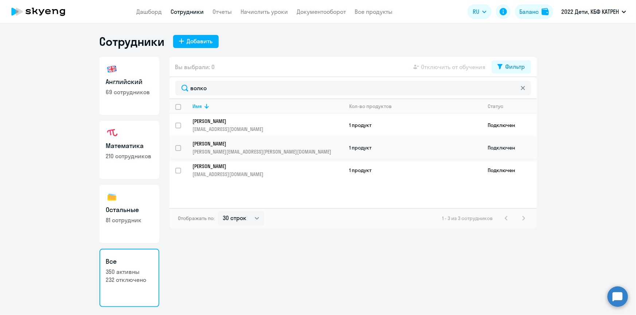
click at [221, 146] on p "[PERSON_NAME]" at bounding box center [263, 144] width 141 height 7
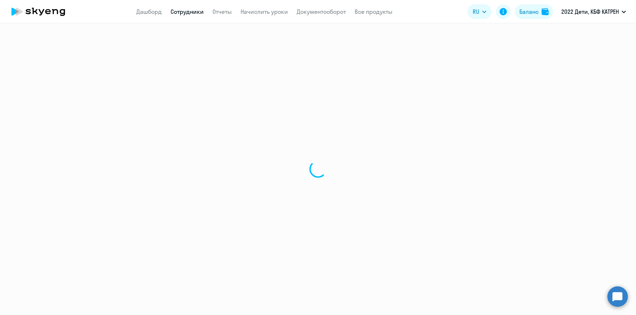
select select "english"
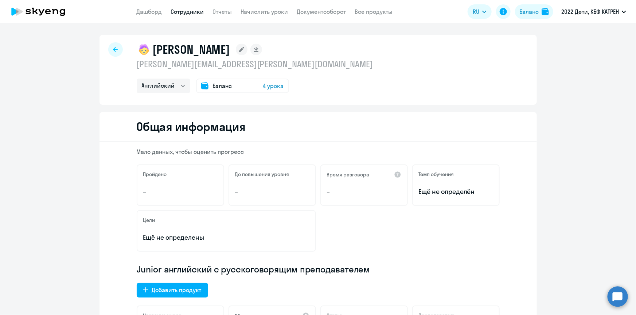
click at [189, 11] on link "Сотрудники" at bounding box center [187, 11] width 33 height 7
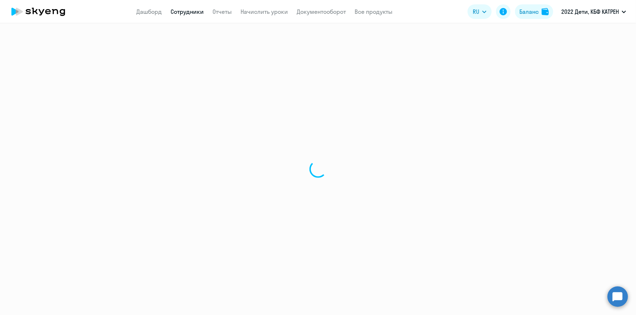
select select "30"
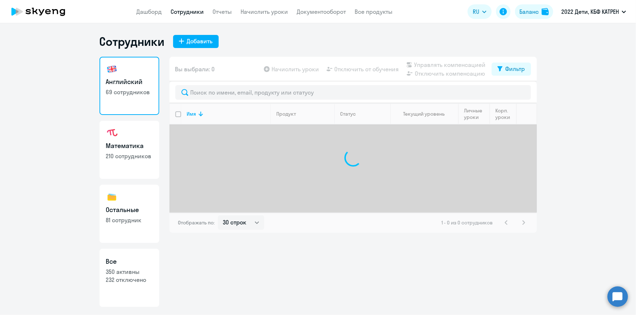
drag, startPoint x: 129, startPoint y: 271, endPoint x: 133, endPoint y: 268, distance: 5.4
click at [129, 271] on p "350 активны" at bounding box center [129, 272] width 47 height 8
select select "30"
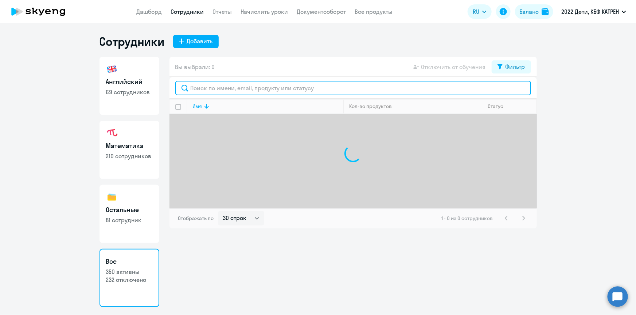
click at [237, 87] on input "text" at bounding box center [352, 88] width 355 height 15
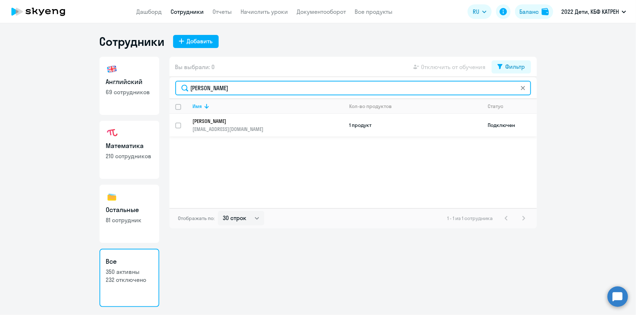
type input "[PERSON_NAME]"
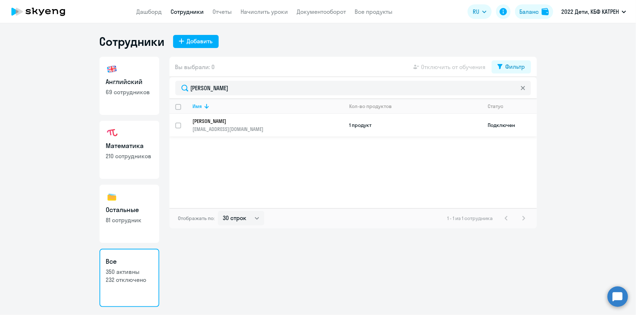
click at [222, 119] on p "[PERSON_NAME]" at bounding box center [263, 121] width 141 height 7
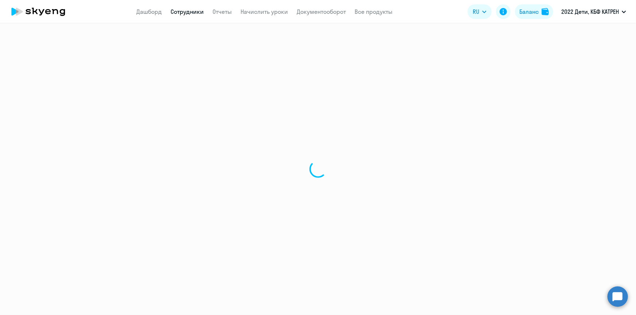
select select "math"
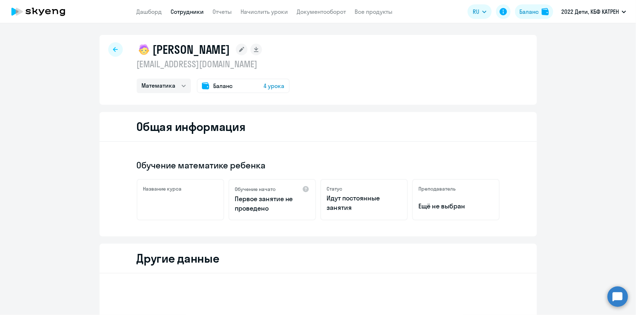
click at [617, 300] on circle at bounding box center [617, 297] width 20 height 20
